Goal: Transaction & Acquisition: Book appointment/travel/reservation

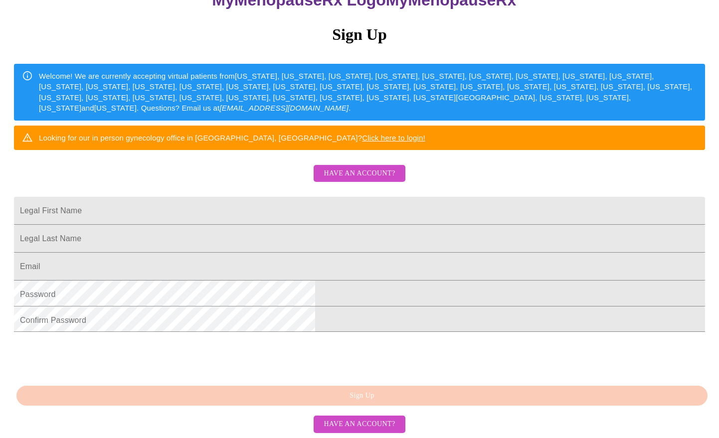
click at [372, 167] on span "Have an account?" at bounding box center [358, 173] width 71 height 12
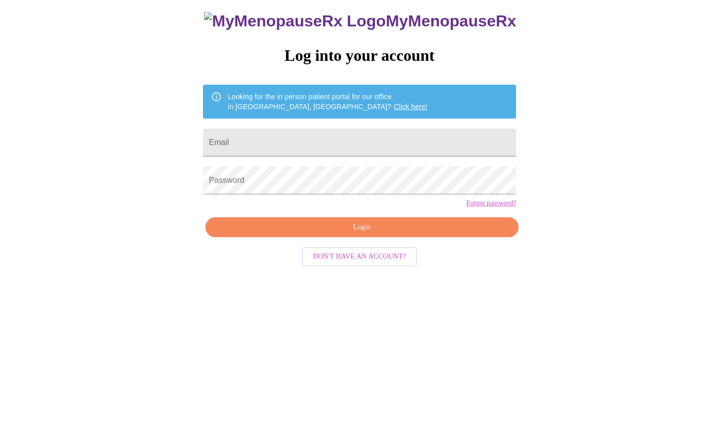
scroll to position [10, 0]
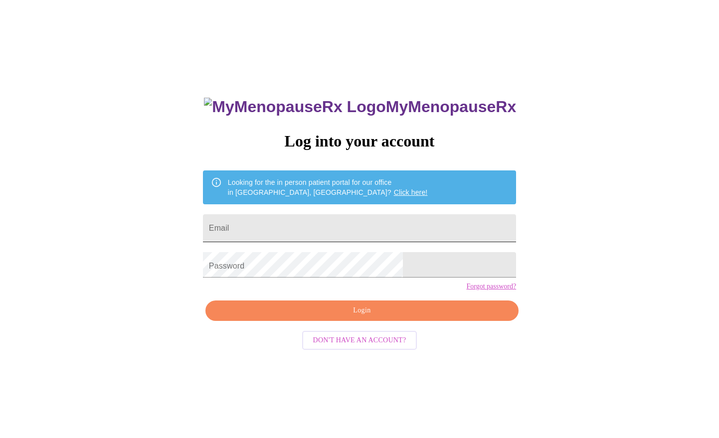
click at [312, 225] on input "Email" at bounding box center [359, 228] width 313 height 28
type input "[EMAIL_ADDRESS][DOMAIN_NAME]"
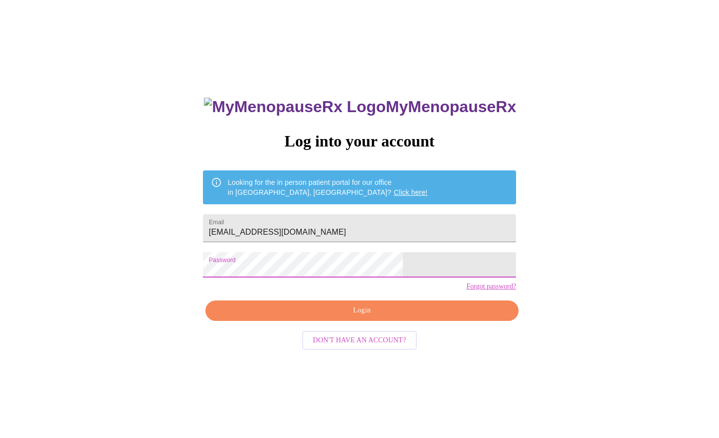
click at [359, 317] on span "Login" at bounding box center [362, 310] width 290 height 12
click at [248, 266] on div "MyMenopauseRx Log into your account Looking for the in person patient portal fo…" at bounding box center [359, 257] width 711 height 526
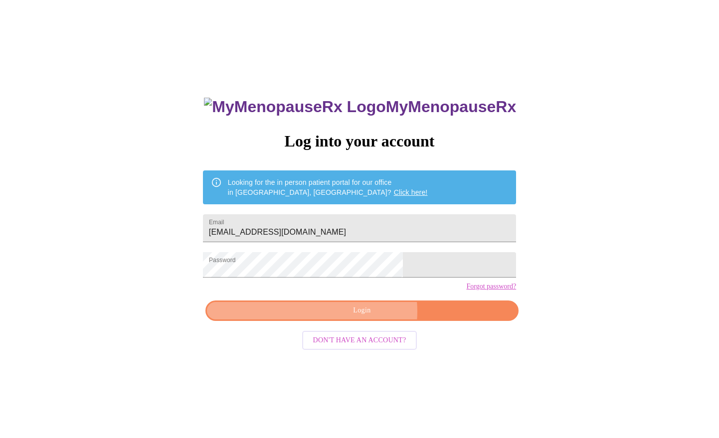
click at [368, 317] on span "Login" at bounding box center [362, 310] width 290 height 12
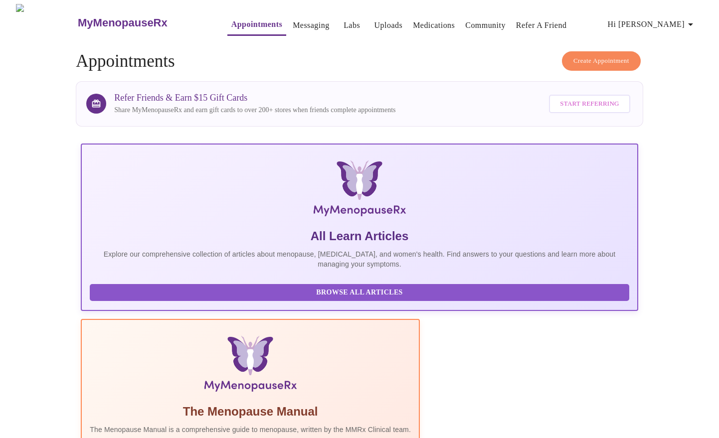
click at [573, 61] on span "Create Appointment" at bounding box center [601, 60] width 56 height 11
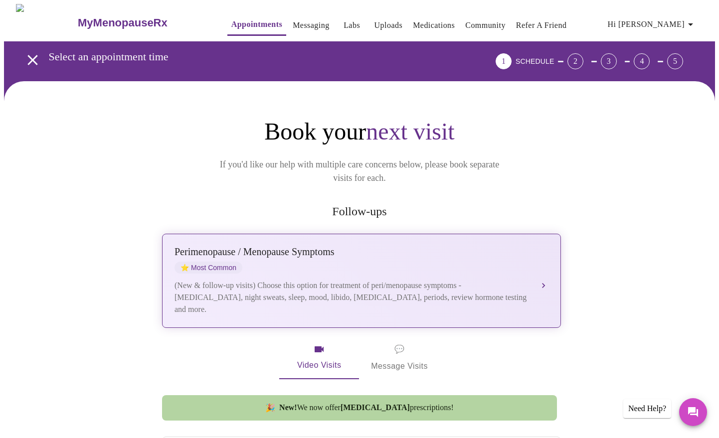
click at [454, 280] on div "(New & follow-up visits) Choose this option for treatment of peri/menopause sym…" at bounding box center [351, 298] width 354 height 36
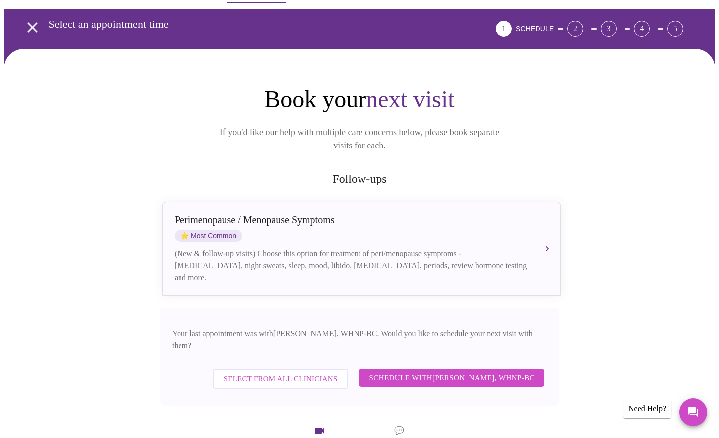
scroll to position [50, 0]
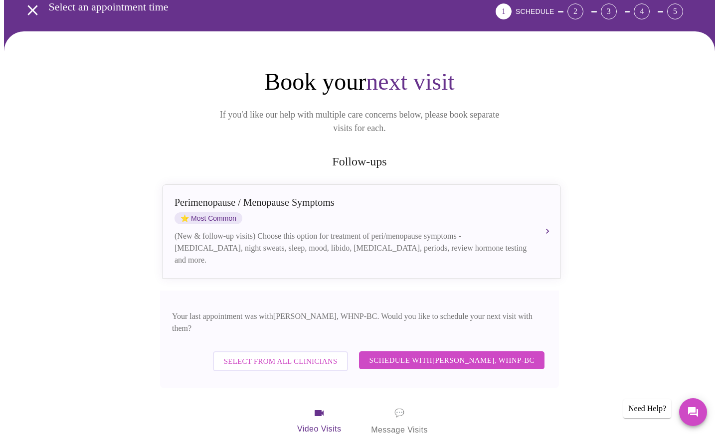
click at [321, 355] on span "Select from All Clinicians" at bounding box center [281, 361] width 114 height 13
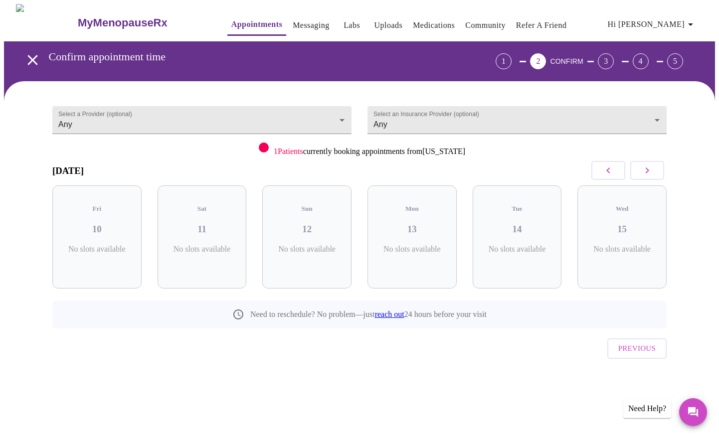
scroll to position [0, 0]
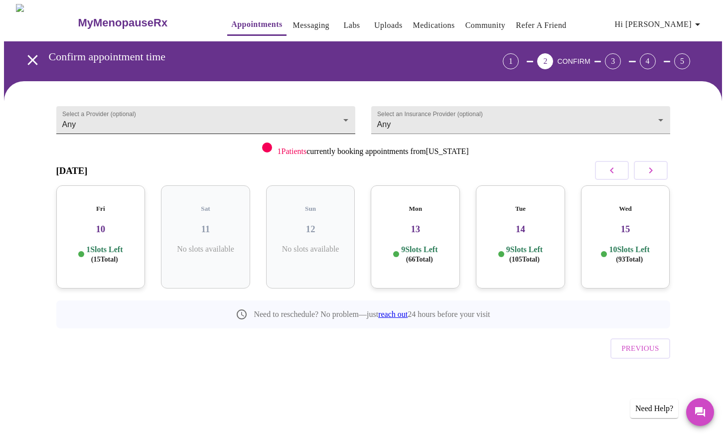
click at [347, 111] on body "MyMenopauseRx Appointments Messaging Labs Uploads Medications Community Refer a…" at bounding box center [363, 206] width 718 height 405
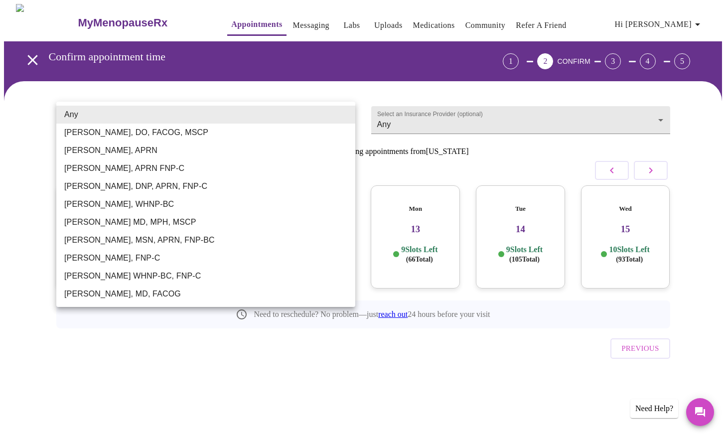
click at [97, 232] on li "[PERSON_NAME], MSN, APRN, FNP-BC" at bounding box center [205, 240] width 299 height 18
type input "[PERSON_NAME], MSN, APRN, FNP-BC"
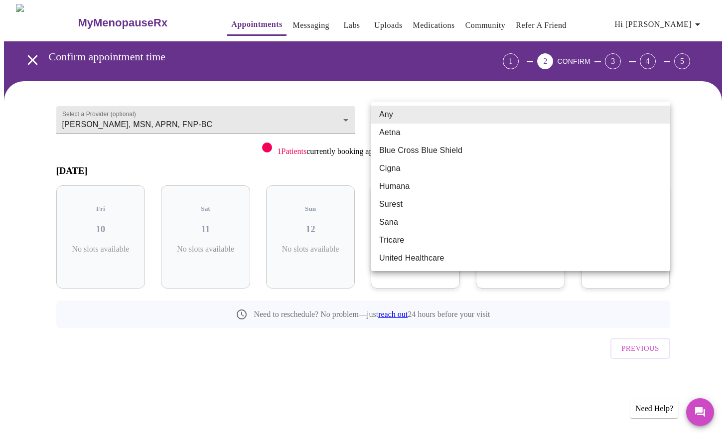
click at [659, 112] on body "MyMenopauseRx Appointments Messaging Labs Uploads Medications Community Refer a…" at bounding box center [363, 206] width 718 height 405
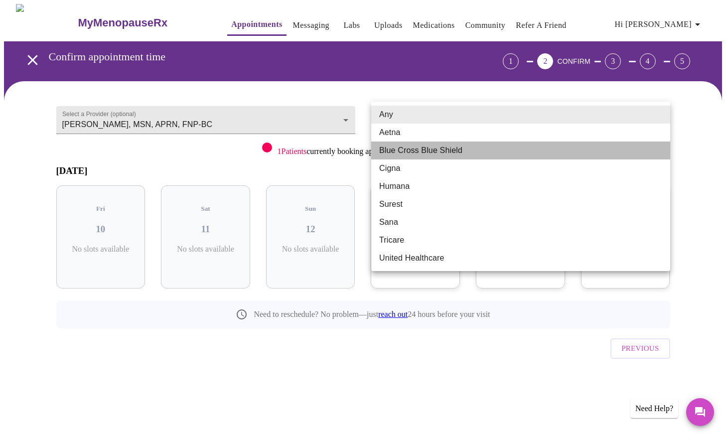
click at [406, 150] on li "Blue Cross Blue Shield" at bounding box center [520, 151] width 299 height 18
type input "Blue Cross Blue Shield"
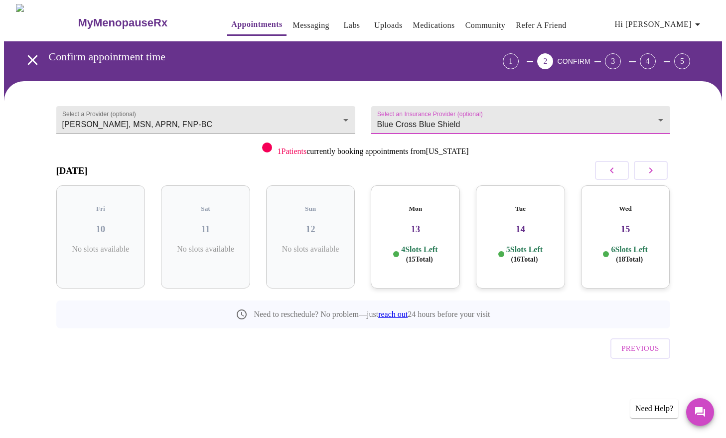
click at [657, 165] on button "button" at bounding box center [651, 170] width 34 height 19
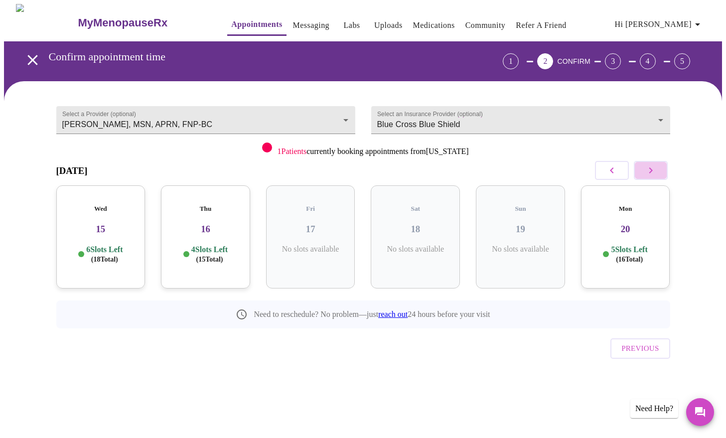
click at [657, 165] on button "button" at bounding box center [651, 170] width 34 height 19
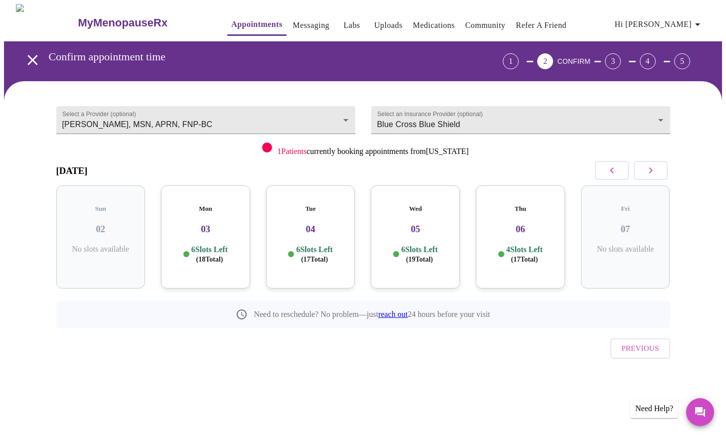
click at [428, 256] on span "( 19 Total)" at bounding box center [419, 259] width 27 height 7
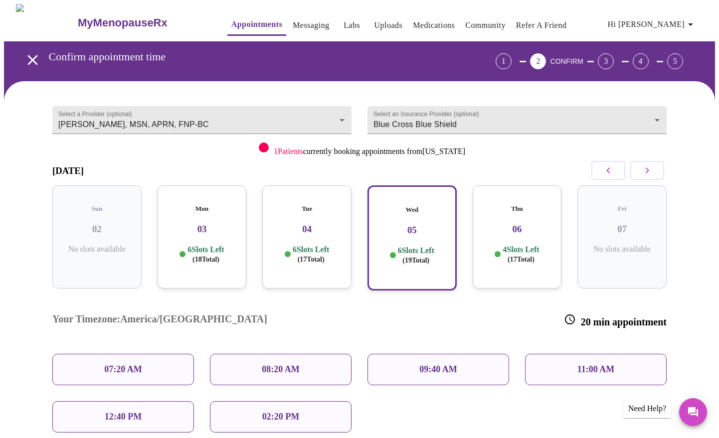
click at [592, 364] on p "11:00 AM" at bounding box center [595, 369] width 37 height 10
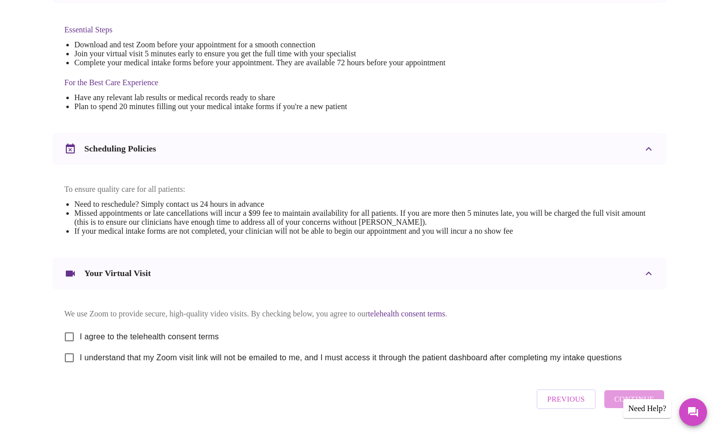
scroll to position [252, 0]
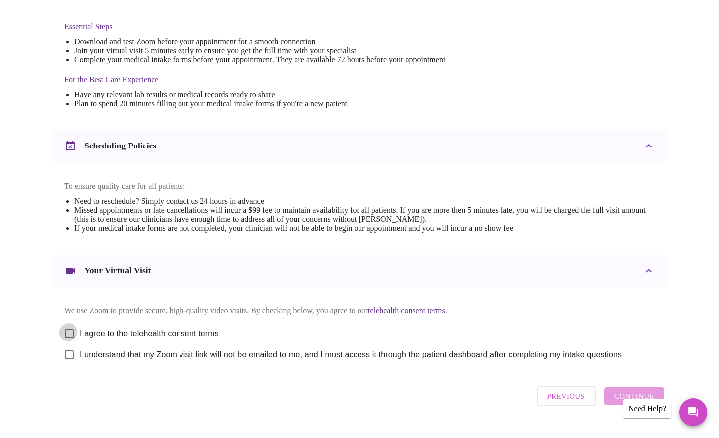
drag, startPoint x: 68, startPoint y: 315, endPoint x: 66, endPoint y: 328, distance: 13.5
click at [68, 323] on input "I agree to the telehealth consent terms" at bounding box center [69, 333] width 21 height 21
checkbox input "true"
click at [65, 344] on input "I understand that my Zoom visit link will not be emailed to me, and I must acce…" at bounding box center [69, 354] width 21 height 21
checkbox input "true"
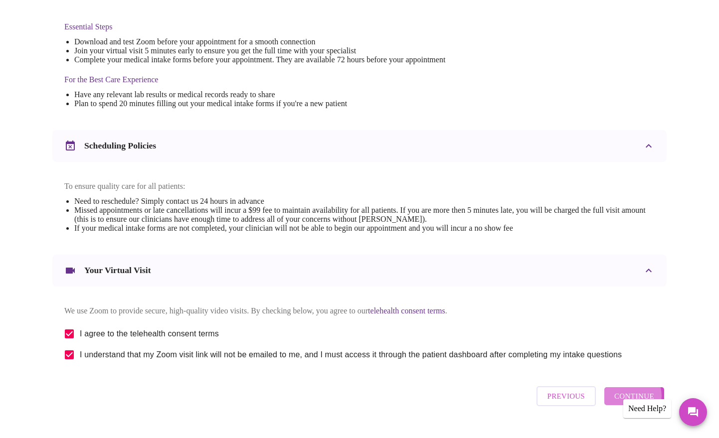
drag, startPoint x: 635, startPoint y: 379, endPoint x: 629, endPoint y: 382, distance: 6.2
click at [636, 390] on span "Continue" at bounding box center [634, 396] width 40 height 13
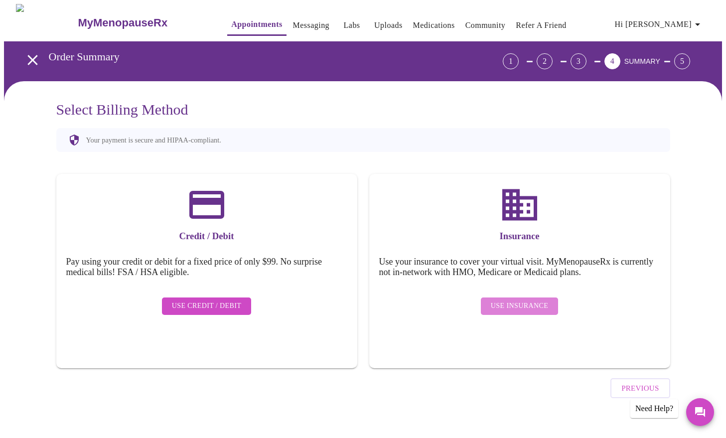
click at [525, 300] on span "Use Insurance" at bounding box center [519, 306] width 57 height 12
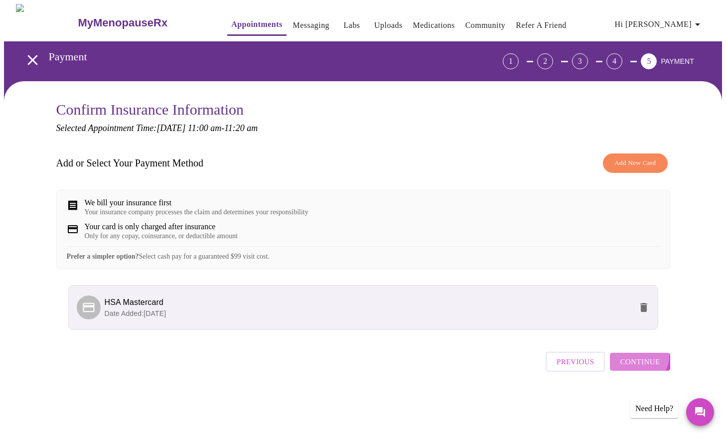
click at [643, 366] on span "Continue" at bounding box center [640, 361] width 40 height 13
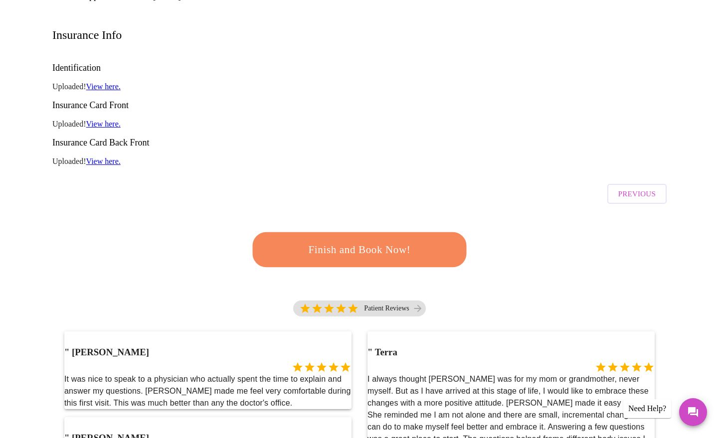
scroll to position [149, 0]
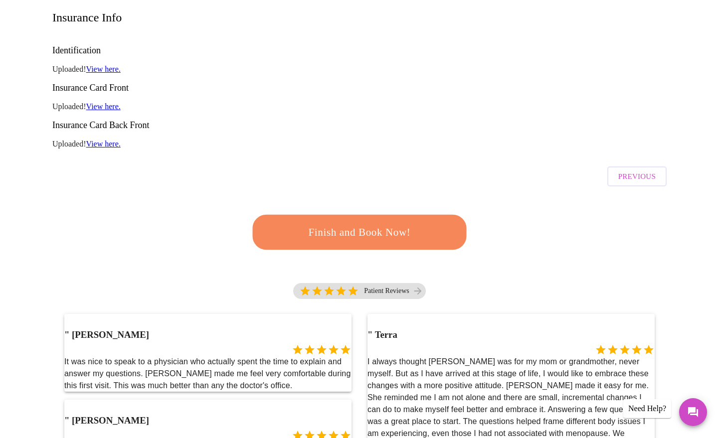
click at [376, 223] on span "Finish and Book Now!" at bounding box center [359, 232] width 185 height 18
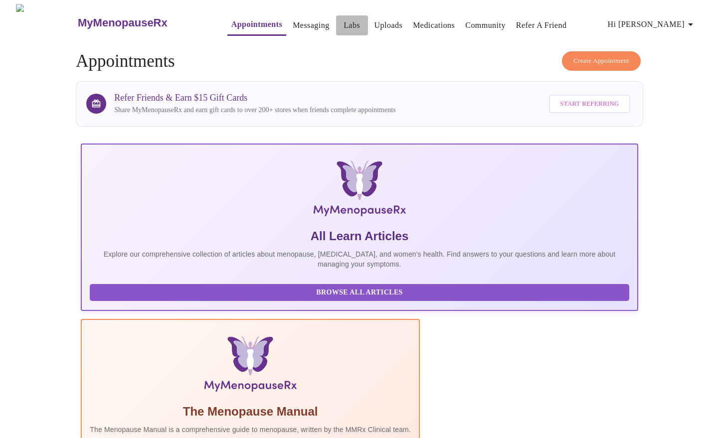
click at [341, 21] on span "Labs" at bounding box center [352, 25] width 24 height 14
click at [343, 19] on link "Labs" at bounding box center [351, 25] width 16 height 14
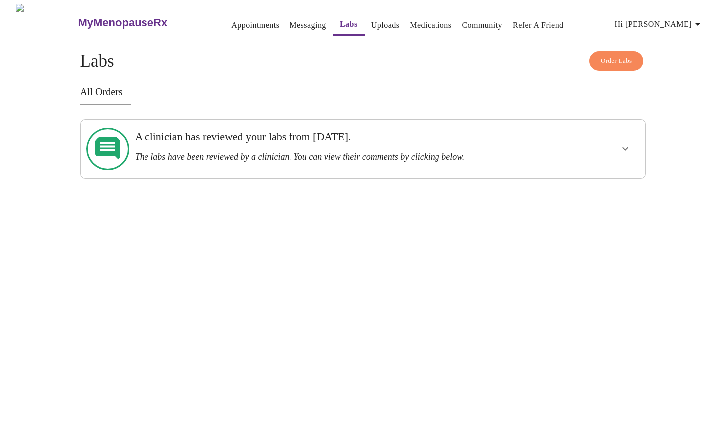
click at [630, 145] on icon "show more" at bounding box center [625, 149] width 12 height 12
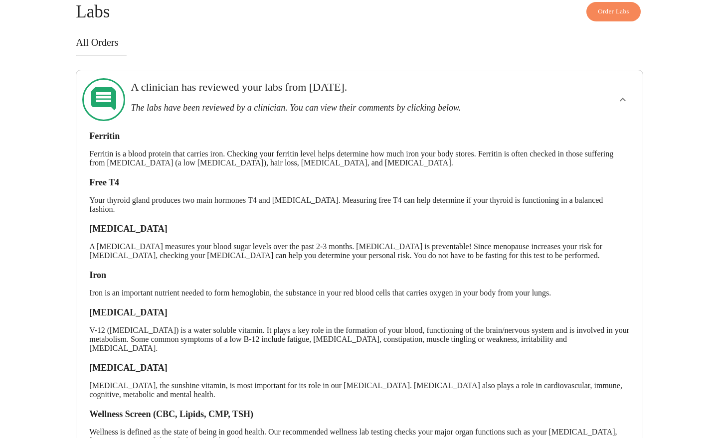
scroll to position [102, 0]
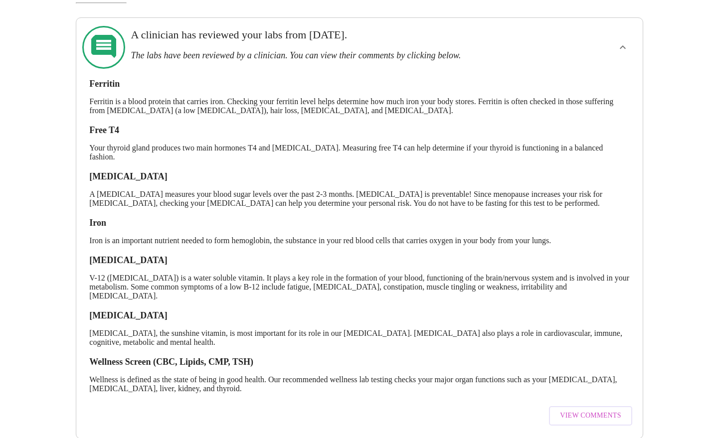
click at [580, 410] on span "View Comments" at bounding box center [590, 416] width 61 height 12
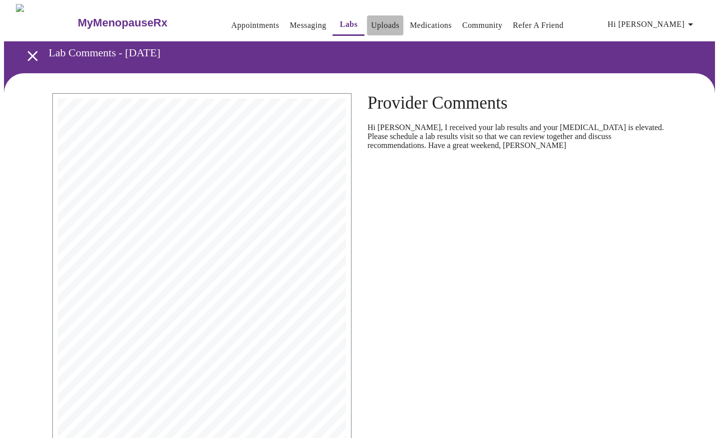
click at [371, 20] on link "Uploads" at bounding box center [385, 25] width 28 height 14
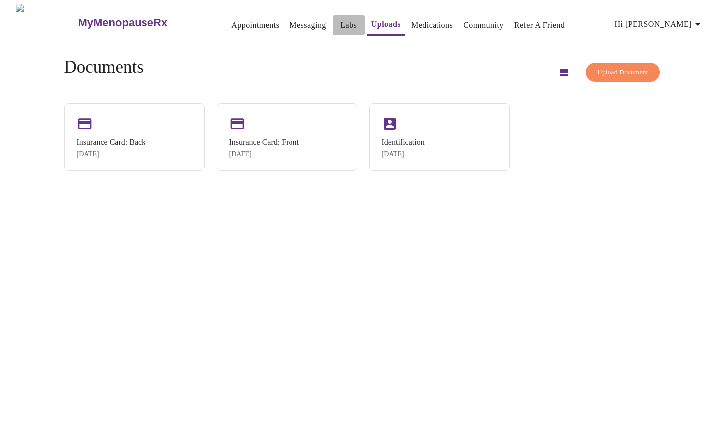
click at [340, 23] on link "Labs" at bounding box center [348, 25] width 16 height 14
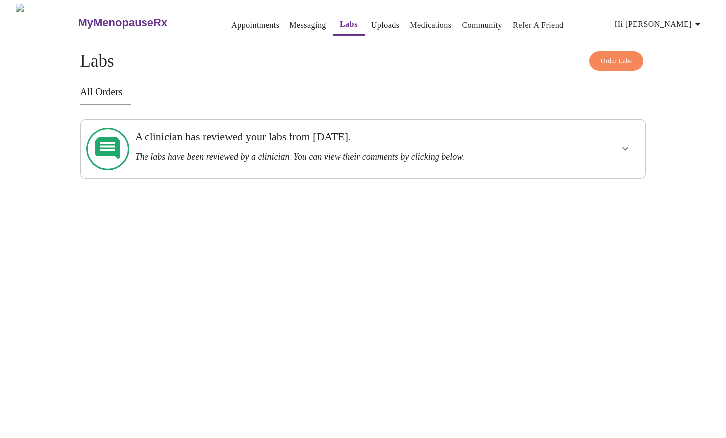
click at [628, 143] on icon "show more" at bounding box center [625, 149] width 12 height 12
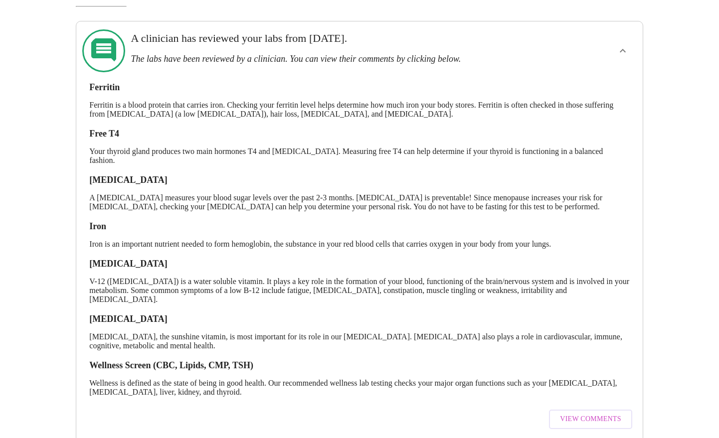
scroll to position [102, 0]
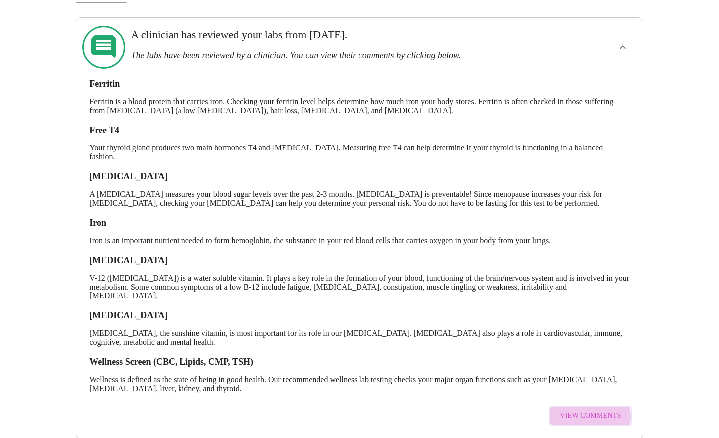
click at [591, 410] on span "View Comments" at bounding box center [590, 416] width 61 height 12
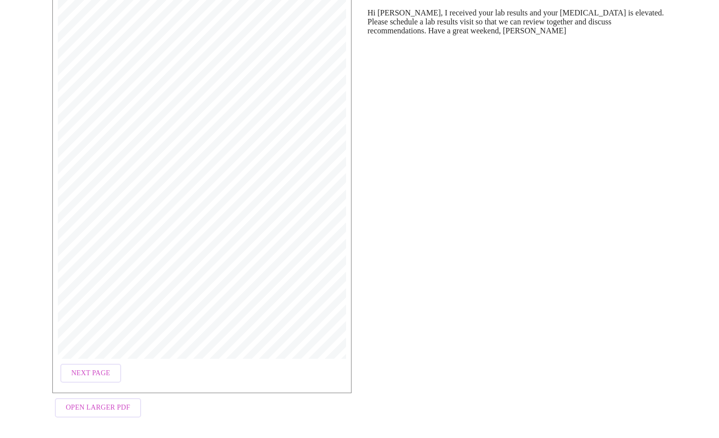
scroll to position [115, 0]
click at [72, 365] on button "Next Page" at bounding box center [90, 372] width 61 height 19
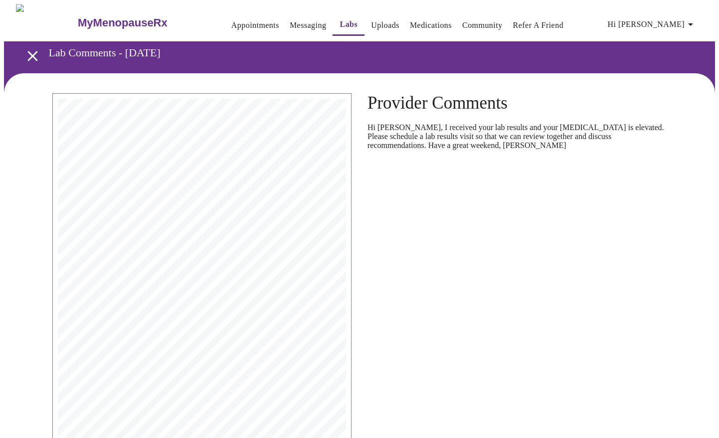
click at [634, 205] on div "Provider Comments Hi [PERSON_NAME], I received your lab results and your [MEDIC…" at bounding box center [516, 315] width 315 height 460
